Goal: Task Accomplishment & Management: Manage account settings

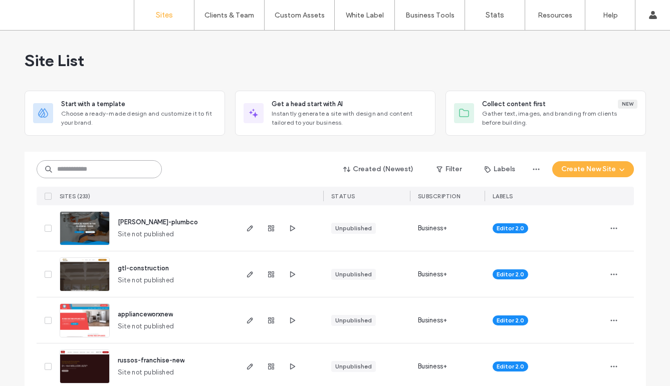
click at [96, 162] on input at bounding box center [99, 169] width 125 height 18
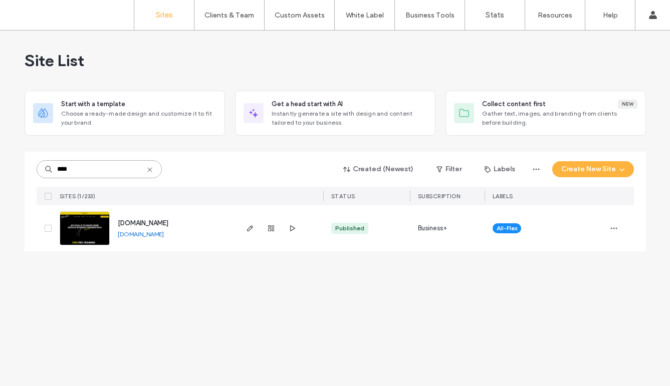
type input "****"
click at [123, 228] on div "[DOMAIN_NAME]" at bounding box center [143, 223] width 51 height 10
click at [121, 223] on span "[DOMAIN_NAME]" at bounding box center [143, 223] width 51 height 8
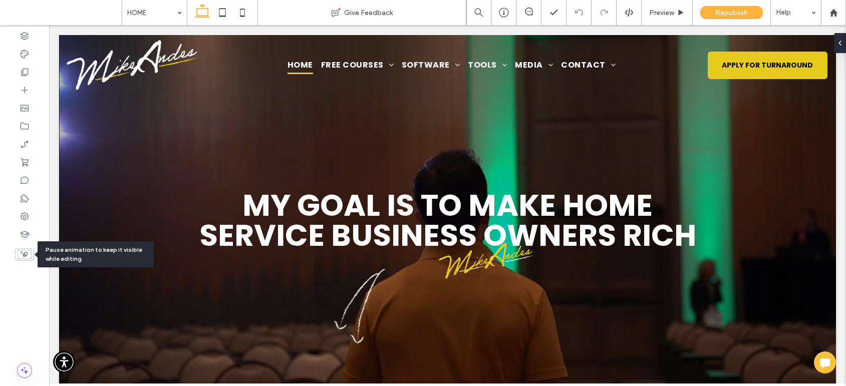
click at [22, 251] on use at bounding box center [25, 254] width 14 height 9
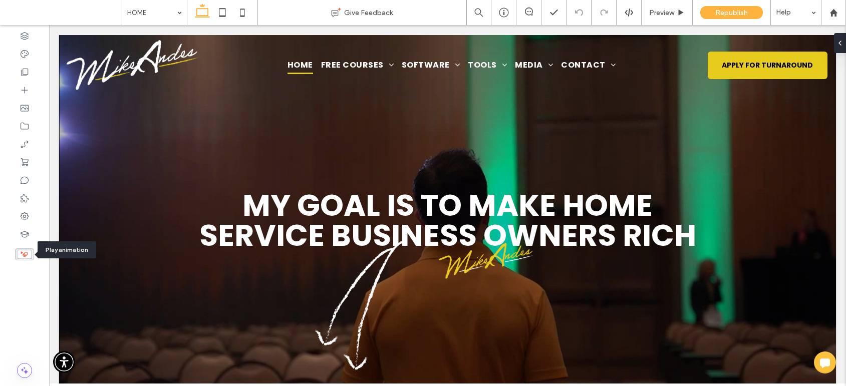
click at [22, 251] on use at bounding box center [25, 254] width 14 height 9
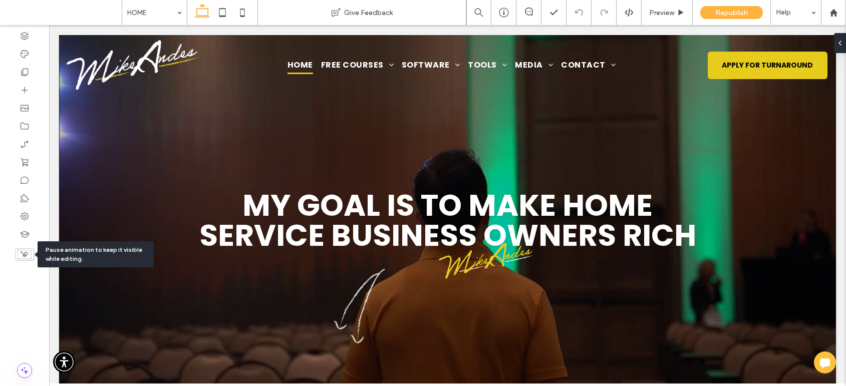
click at [26, 256] on use at bounding box center [25, 254] width 14 height 9
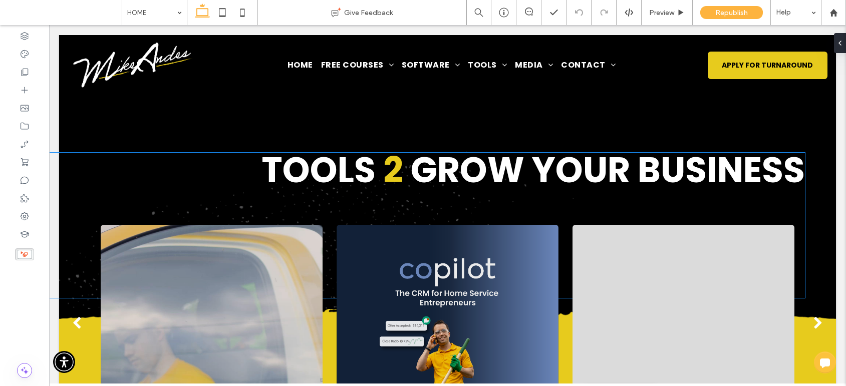
scroll to position [694, 0]
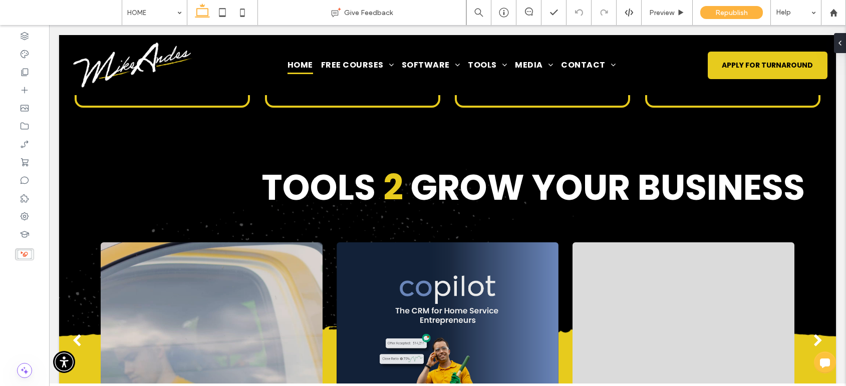
click at [22, 258] on use at bounding box center [25, 254] width 14 height 9
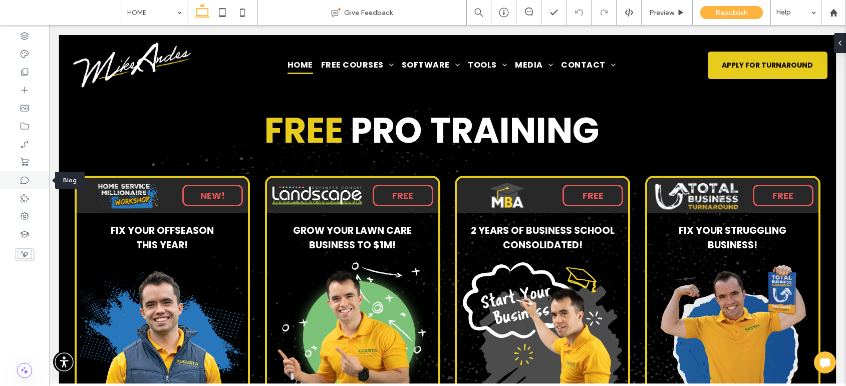
scroll to position [278, 0]
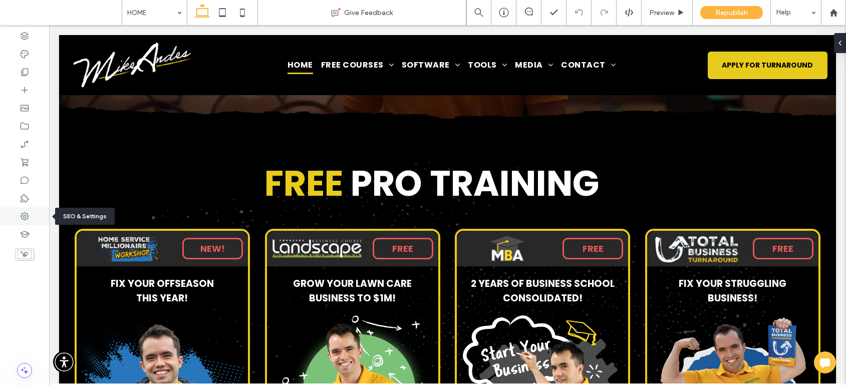
click at [32, 213] on div at bounding box center [24, 216] width 49 height 18
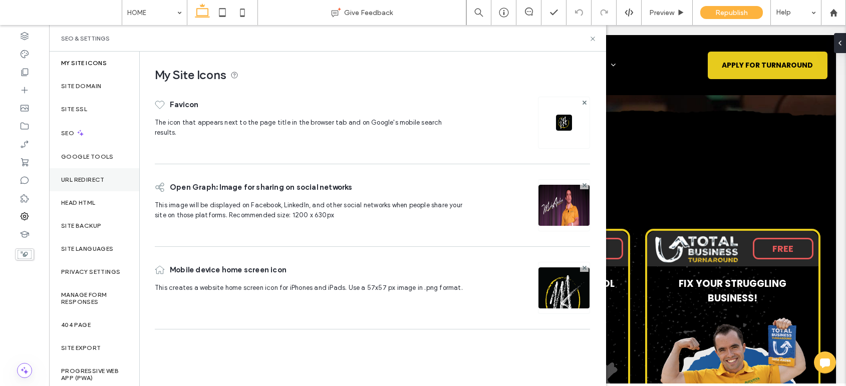
click at [104, 178] on label "URL Redirect" at bounding box center [83, 179] width 44 height 7
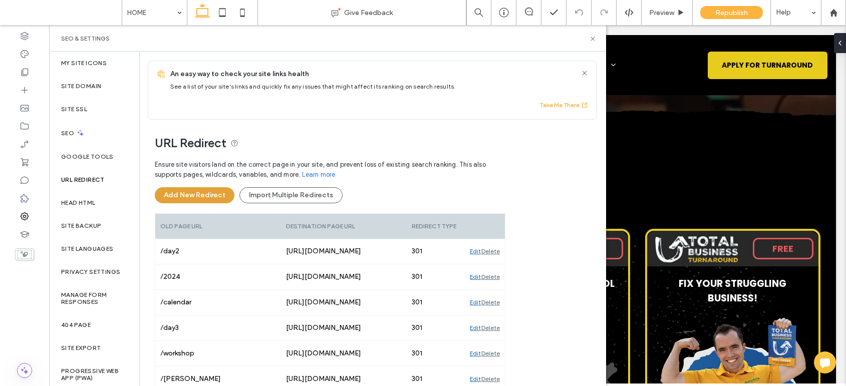
click at [209, 202] on button "Add New Redirect" at bounding box center [195, 195] width 80 height 16
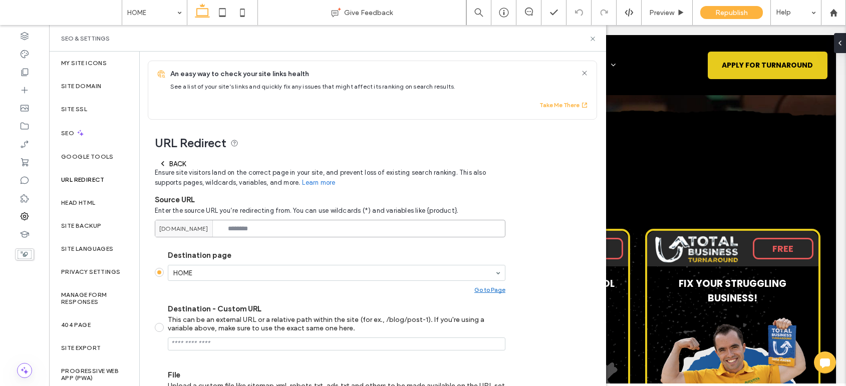
click at [246, 233] on input at bounding box center [330, 229] width 351 height 18
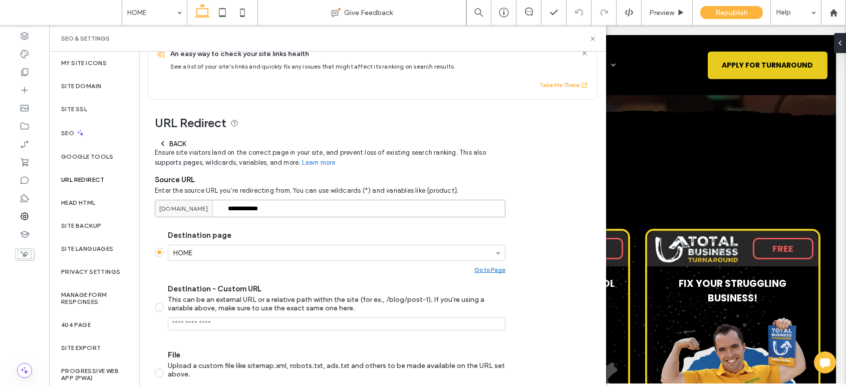
scroll to position [31, 0]
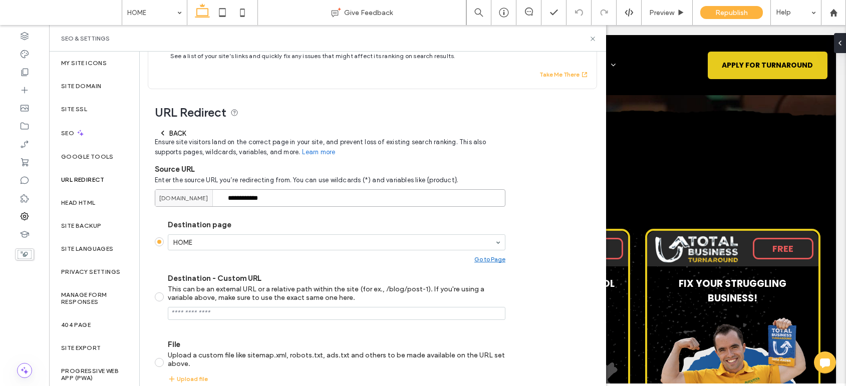
type input "**********"
click at [162, 300] on span at bounding box center [159, 297] width 9 height 9
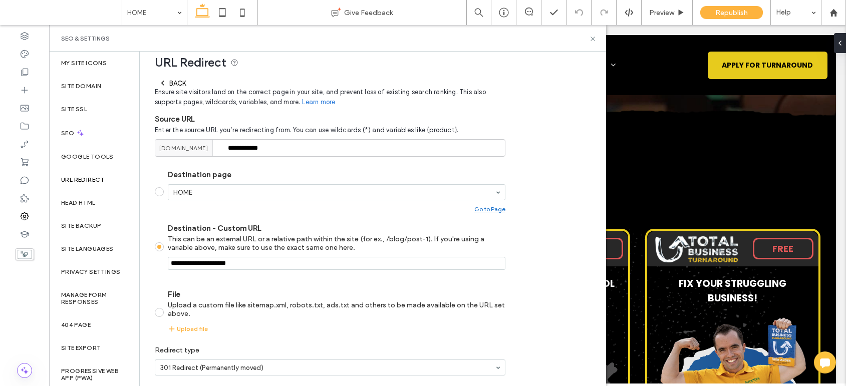
scroll to position [118, 0]
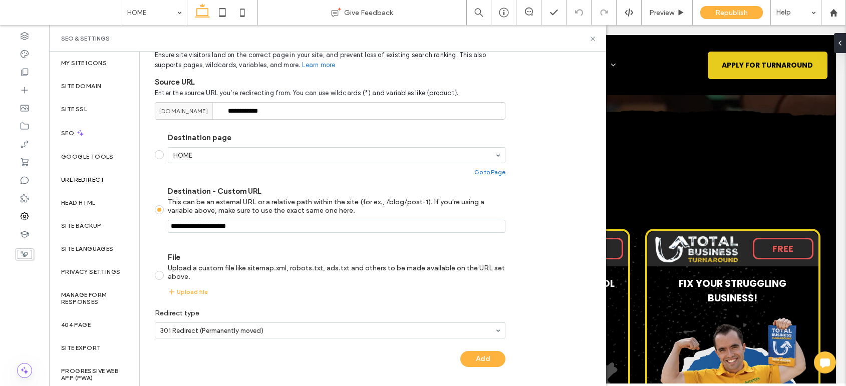
click at [231, 227] on input "Destination - Custom URL This can be an external URL or a relative path within …" at bounding box center [337, 226] width 338 height 13
paste input "**********"
type input "**********"
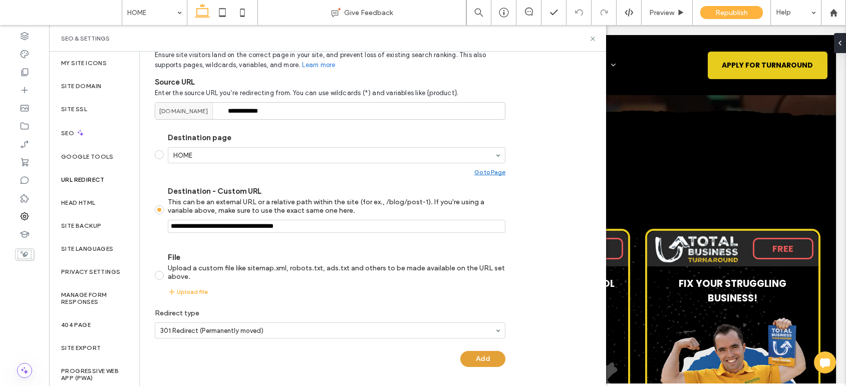
click at [484, 360] on button "Add" at bounding box center [482, 359] width 45 height 16
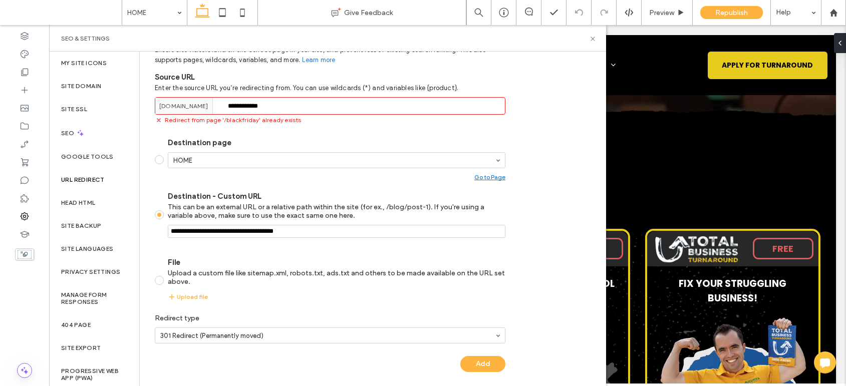
scroll to position [128, 0]
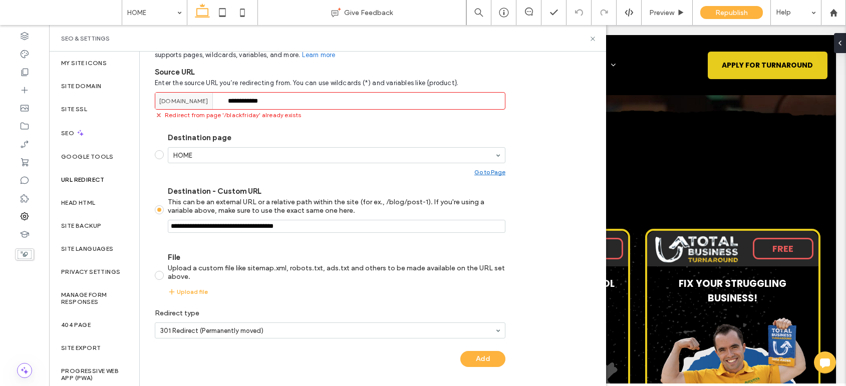
click at [93, 169] on div "URL Redirect" at bounding box center [94, 179] width 90 height 23
click at [93, 179] on label "URL Redirect" at bounding box center [83, 179] width 44 height 7
click at [94, 182] on label "URL Redirect" at bounding box center [83, 179] width 44 height 7
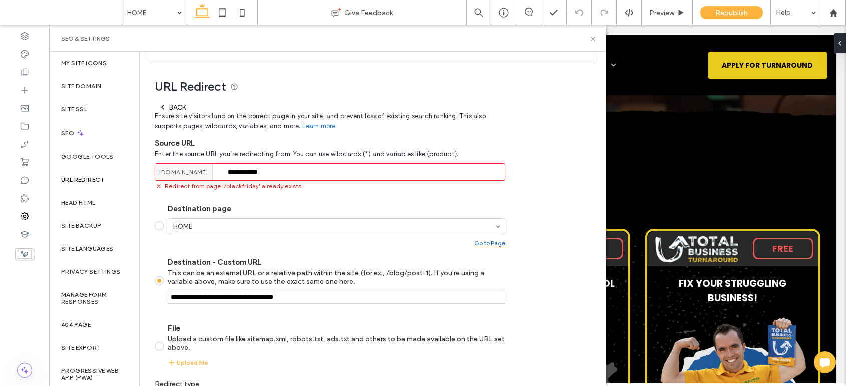
scroll to position [0, 0]
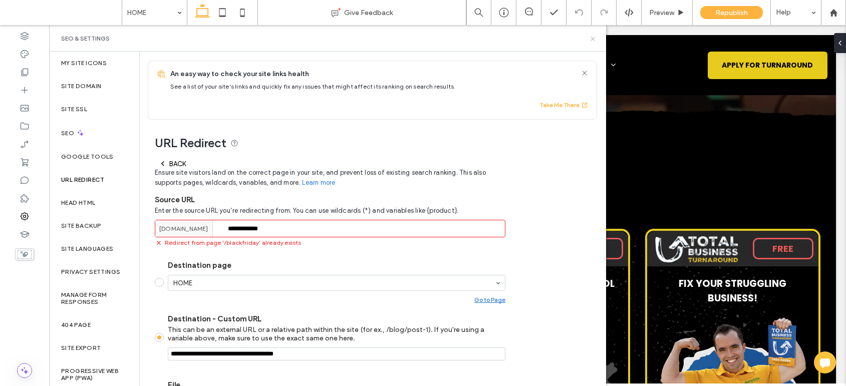
click at [594, 39] on icon at bounding box center [593, 39] width 8 height 8
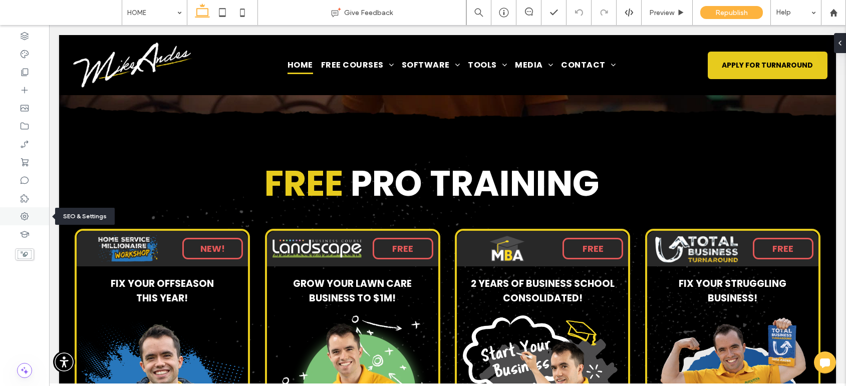
click at [34, 216] on div at bounding box center [24, 216] width 49 height 18
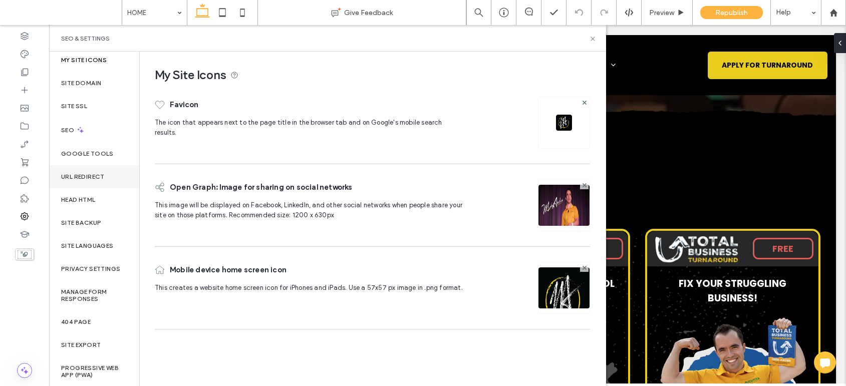
scroll to position [4, 0]
click at [96, 183] on div "URL Redirect" at bounding box center [94, 176] width 90 height 23
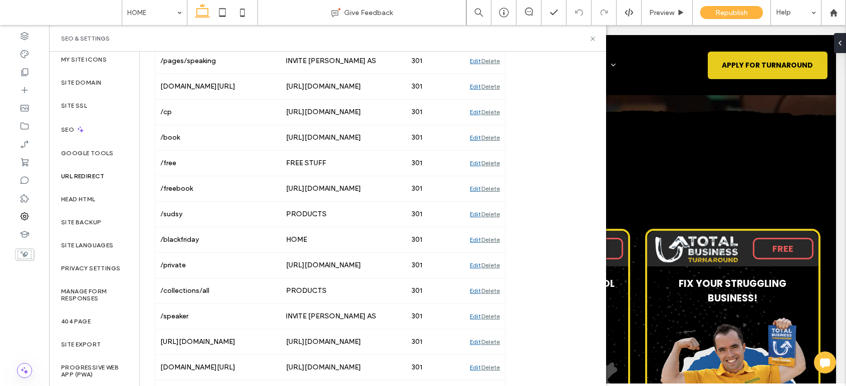
scroll to position [1291, 0]
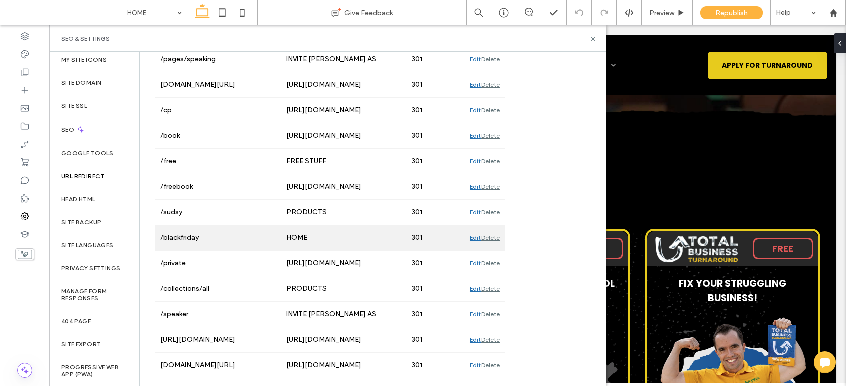
click at [475, 237] on div "Edit" at bounding box center [475, 237] width 11 height 25
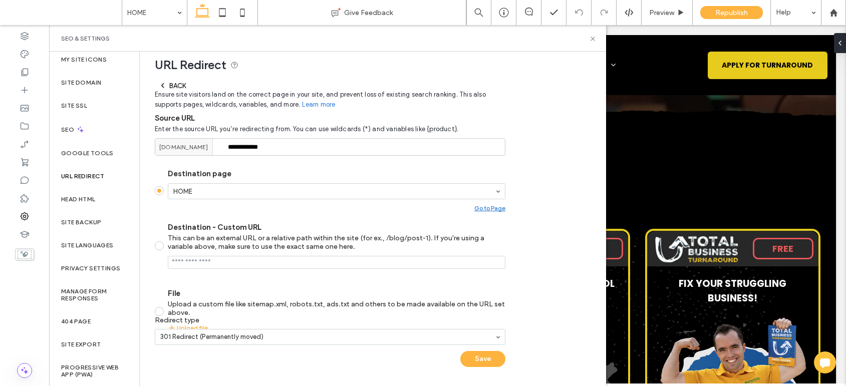
scroll to position [78, 0]
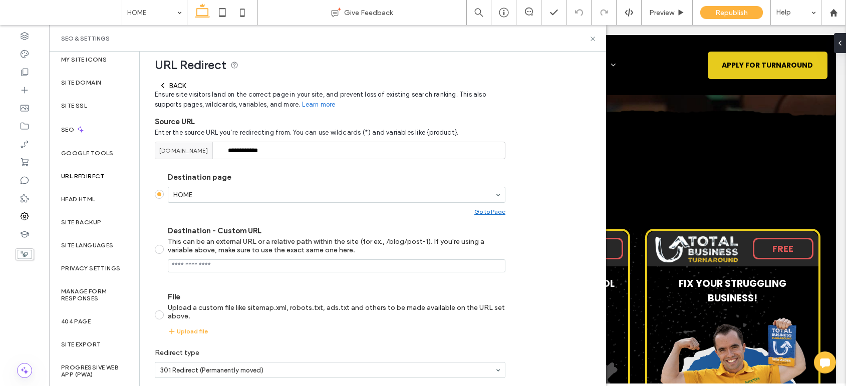
click at [161, 249] on span at bounding box center [159, 249] width 9 height 9
click at [200, 265] on input "Destination - Custom URL This can be an external URL or a relative path within …" at bounding box center [337, 266] width 338 height 13
paste input "**********"
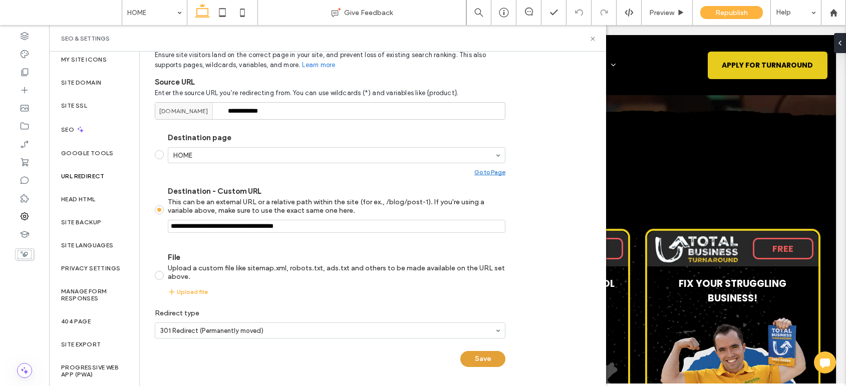
type input "**********"
click at [487, 359] on button "Save" at bounding box center [482, 359] width 45 height 16
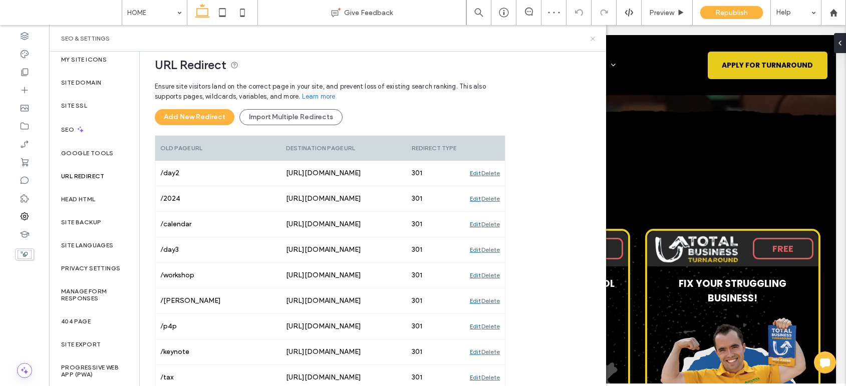
click at [592, 38] on icon at bounding box center [593, 39] width 8 height 8
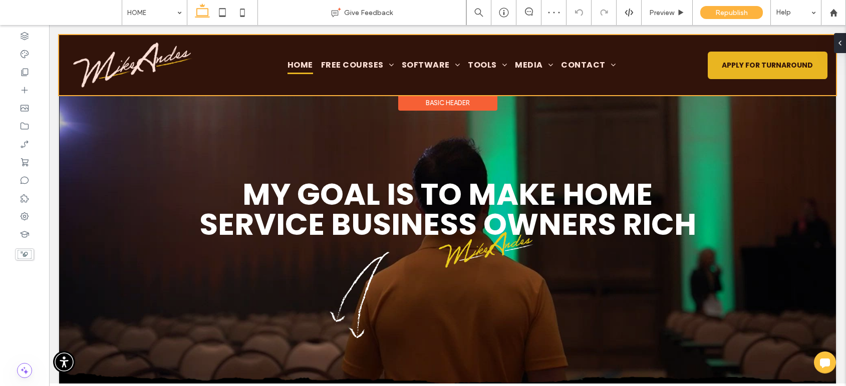
scroll to position [0, 0]
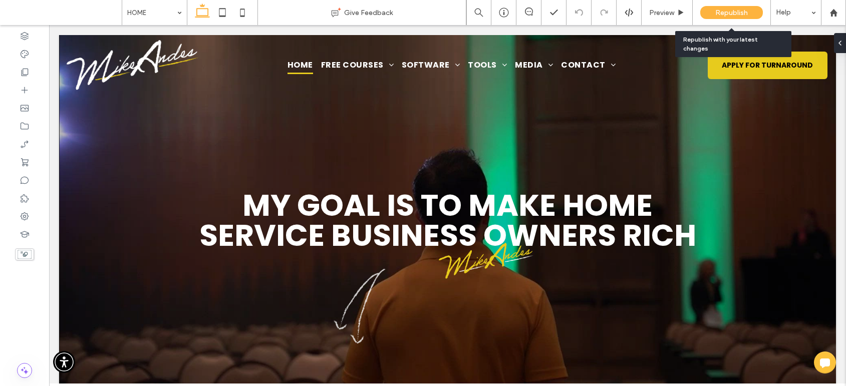
click at [738, 15] on span "Republish" at bounding box center [731, 13] width 33 height 9
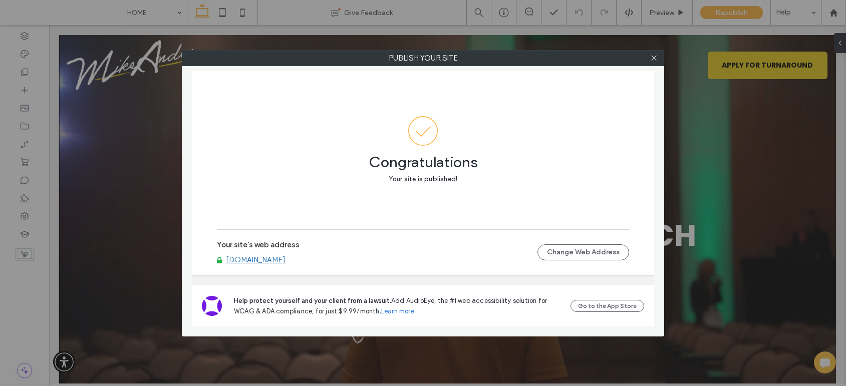
click at [286, 261] on link "[DOMAIN_NAME]" at bounding box center [256, 260] width 60 height 9
click at [650, 58] on icon at bounding box center [654, 58] width 8 height 8
